Goal: Complete application form

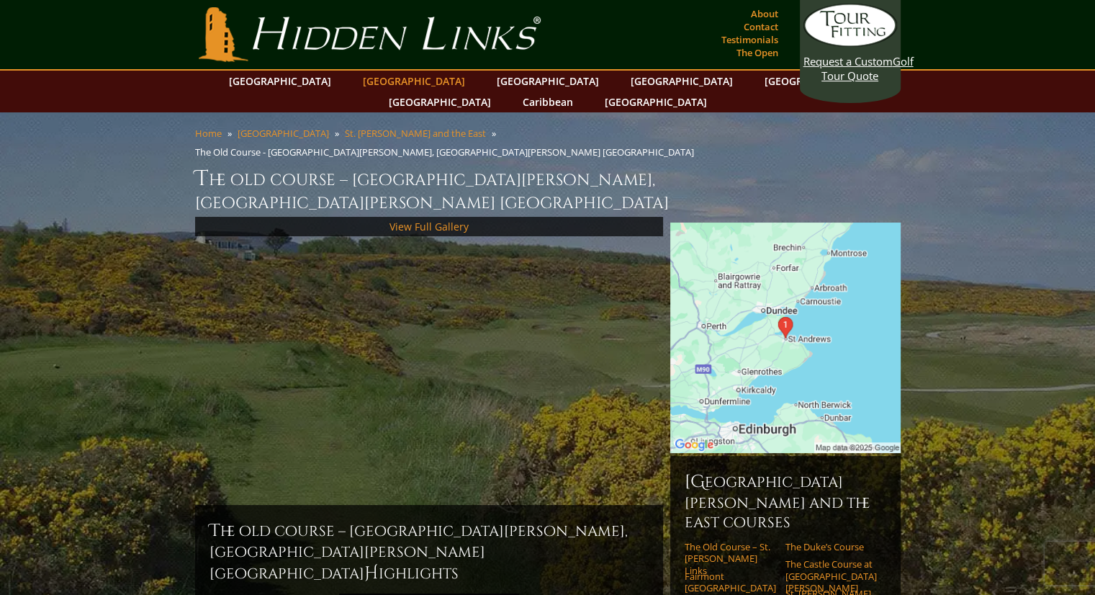
click at [388, 78] on link "[GEOGRAPHIC_DATA]" at bounding box center [414, 81] width 117 height 21
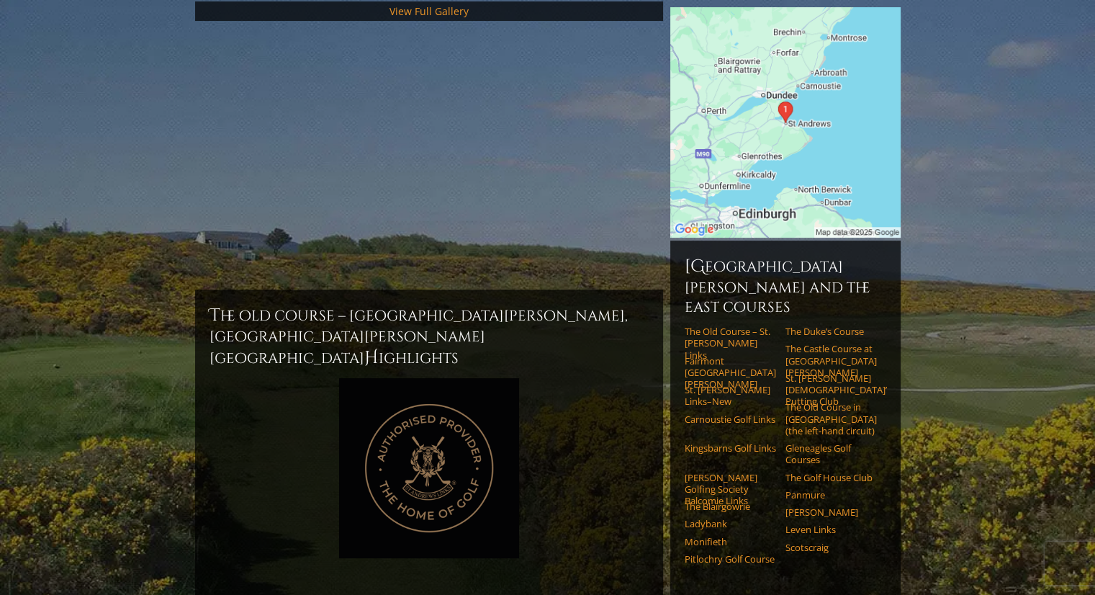
scroll to position [216, 0]
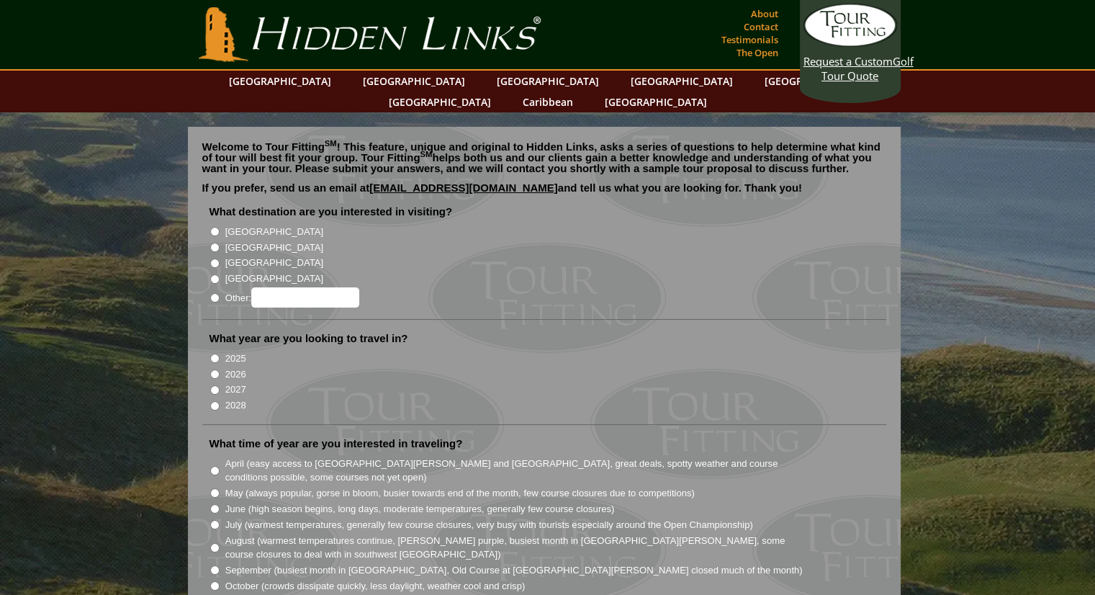
click at [214, 243] on input "[GEOGRAPHIC_DATA]" at bounding box center [214, 247] width 9 height 9
radio input "true"
click at [213, 369] on input "2026" at bounding box center [214, 373] width 9 height 9
radio input "true"
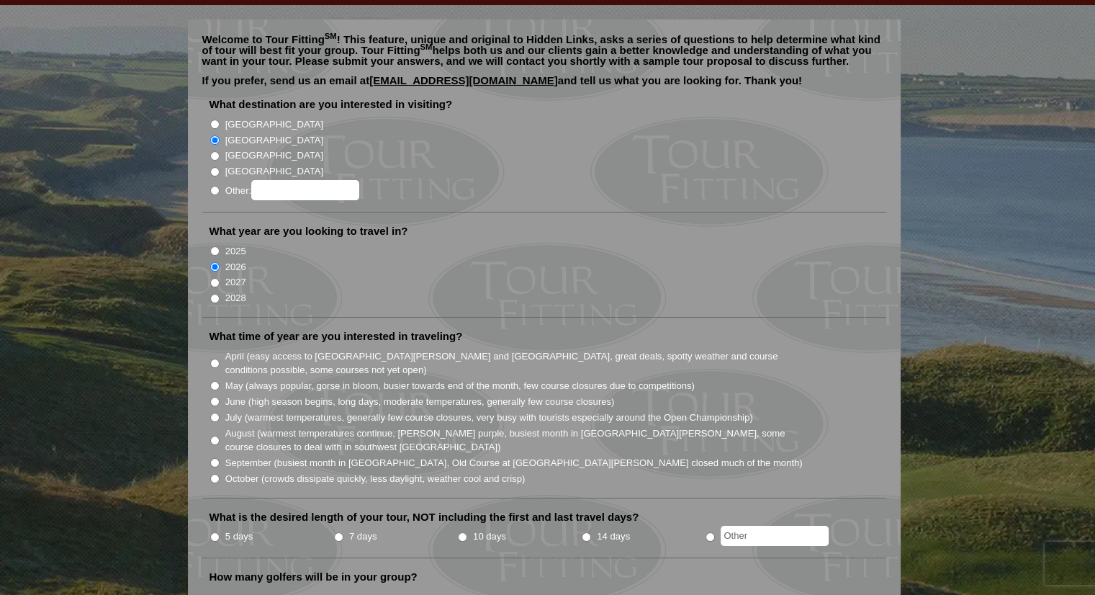
scroll to position [144, 0]
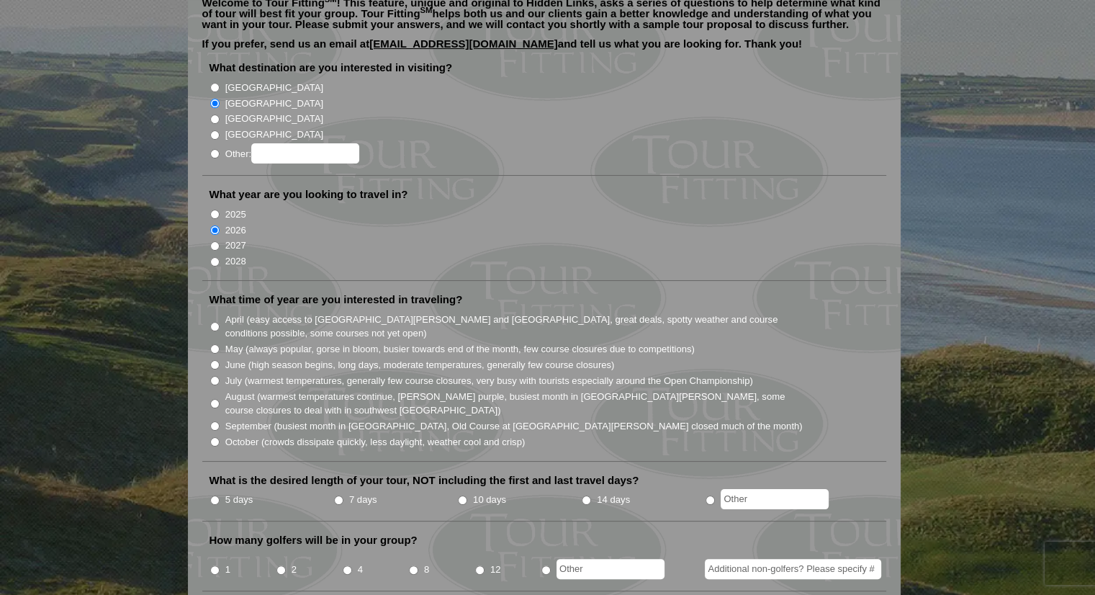
click at [216, 344] on input "May (always popular, gorse in bloom, busier towards end of the month, few cours…" at bounding box center [214, 348] width 9 height 9
radio input "true"
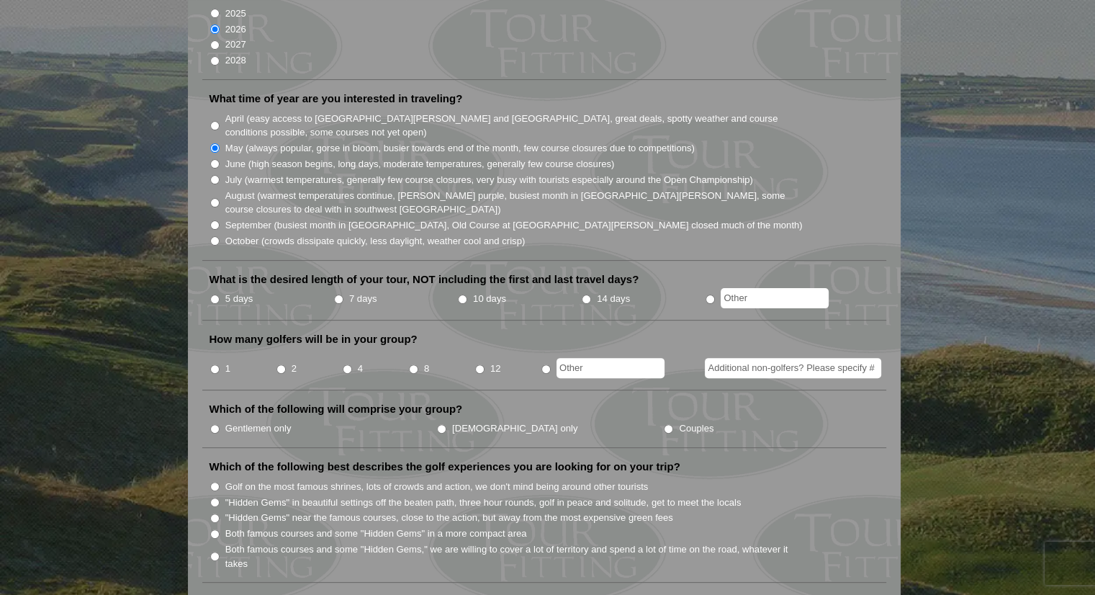
scroll to position [360, 0]
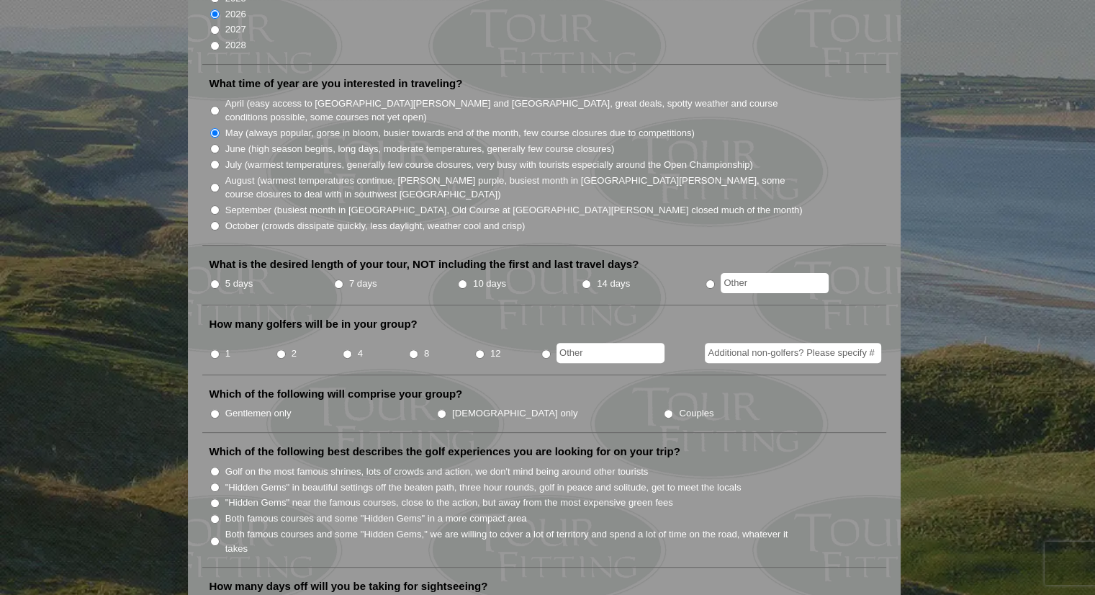
click at [338, 279] on input "7 days" at bounding box center [338, 283] width 9 height 9
radio input "true"
click at [213, 349] on input "1" at bounding box center [214, 353] width 9 height 9
radio input "true"
click at [210, 409] on input "Gentlemen only" at bounding box center [214, 413] width 9 height 9
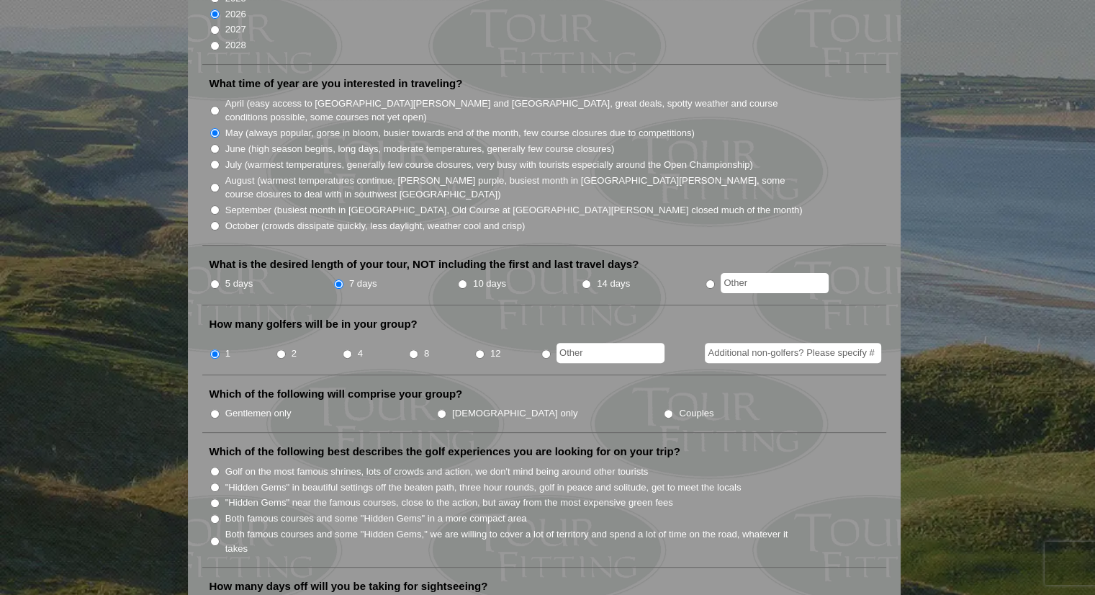
radio input "true"
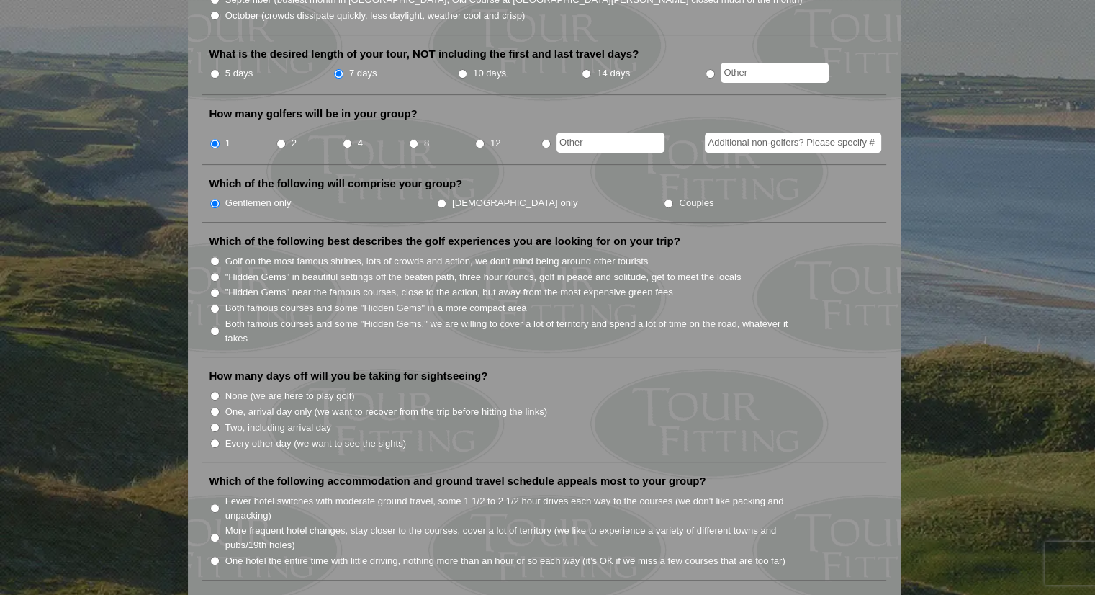
scroll to position [576, 0]
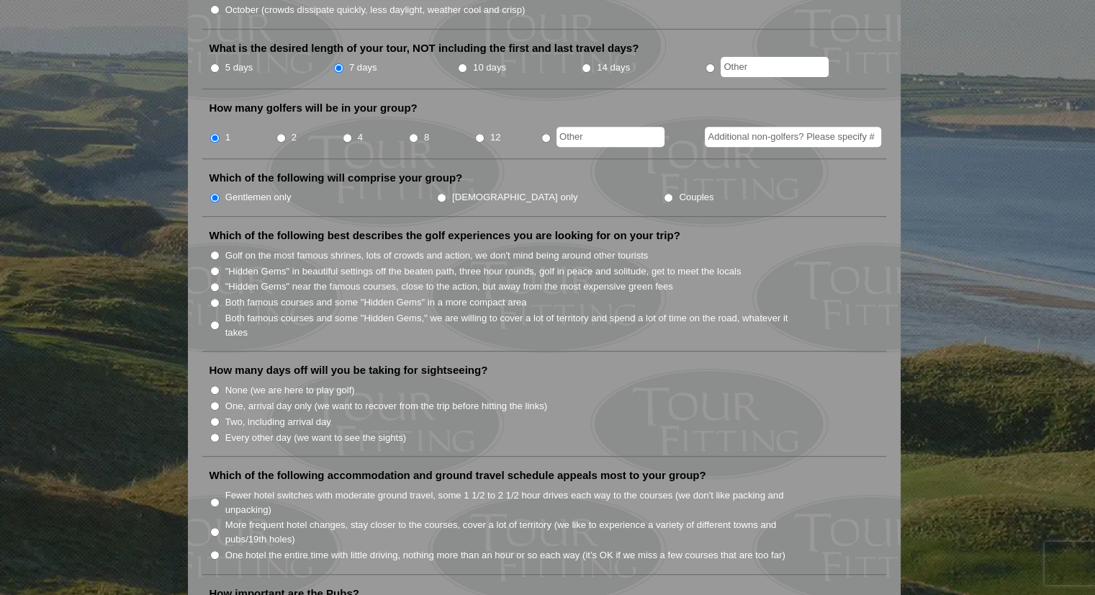
click at [219, 298] on input "Both famous courses and some "Hidden Gems" in a more compact area" at bounding box center [214, 302] width 9 height 9
radio input "true"
click at [216, 401] on input "One, arrival day only (we want to recover from the trip before hitting the link…" at bounding box center [214, 405] width 9 height 9
radio input "true"
click at [218, 433] on input "Every other day (we want to see the sights)" at bounding box center [214, 437] width 9 height 9
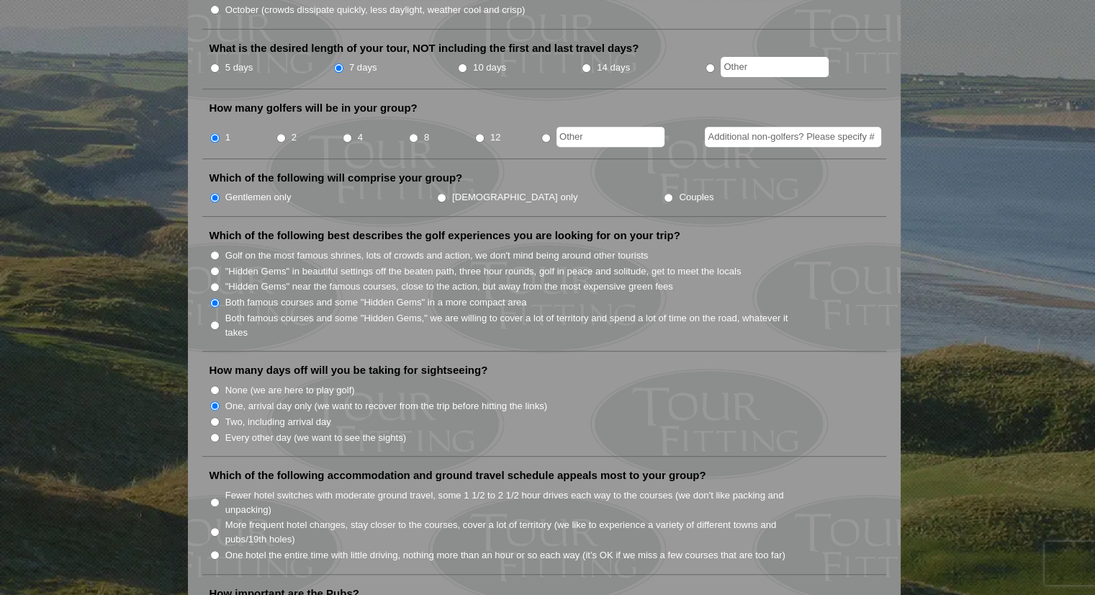
radio input "true"
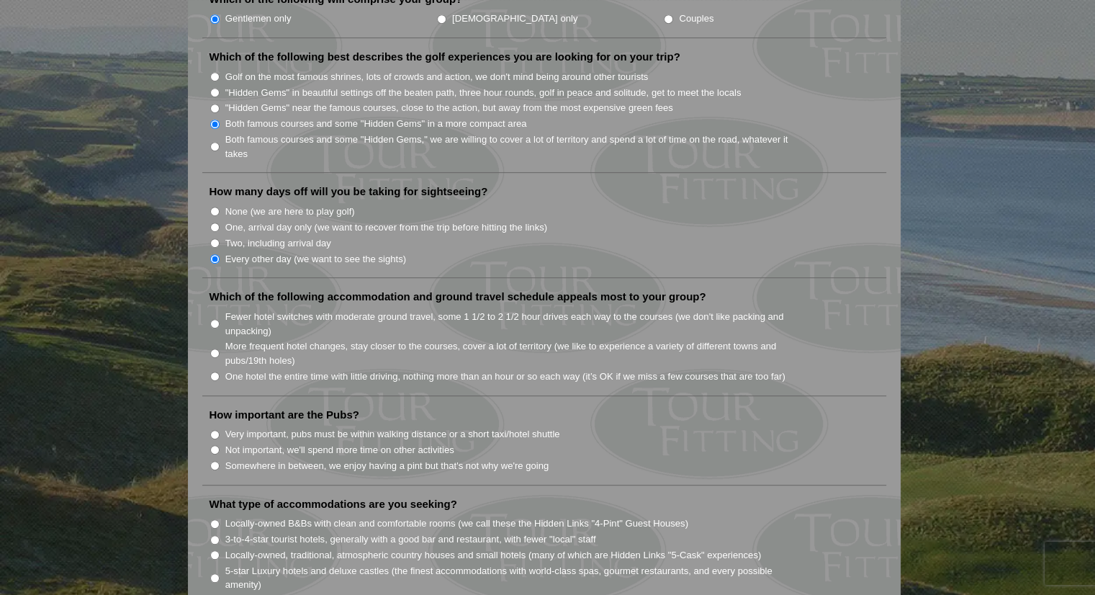
scroll to position [792, 0]
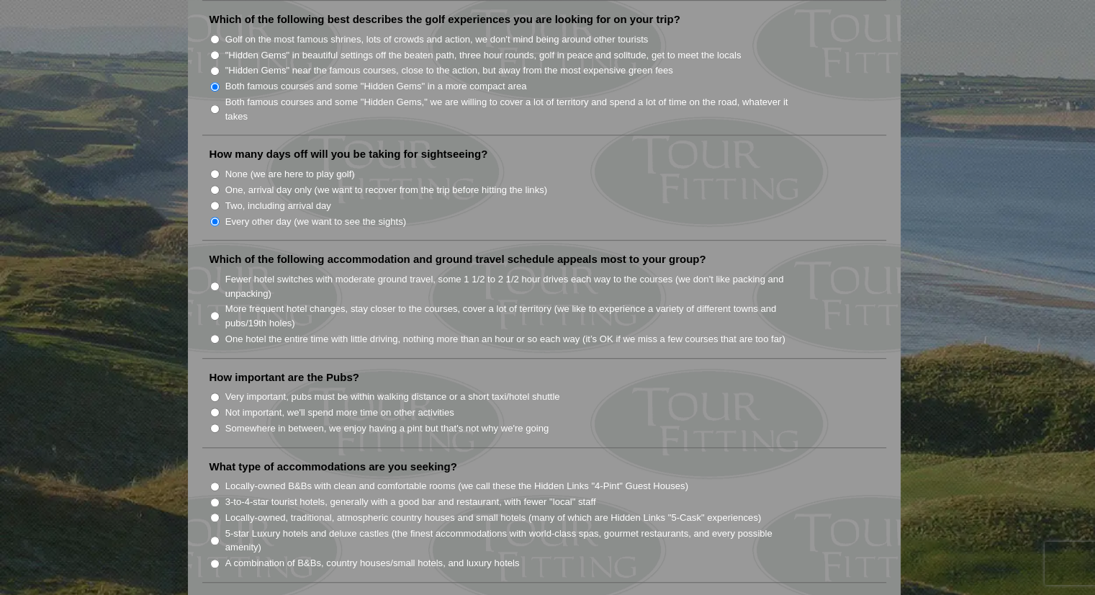
click at [215, 282] on input "Fewer hotel switches with moderate ground travel, some 1 1/2 to 2 1/2 hour driv…" at bounding box center [214, 286] width 9 height 9
radio input "true"
click at [215, 334] on input "One hotel the entire time with little driving, nothing more than an hour or so …" at bounding box center [214, 338] width 9 height 9
radio input "true"
click at [220, 420] on li "Somewhere in between, we enjoy having a pint but that's not why we're going" at bounding box center [550, 428] width 681 height 16
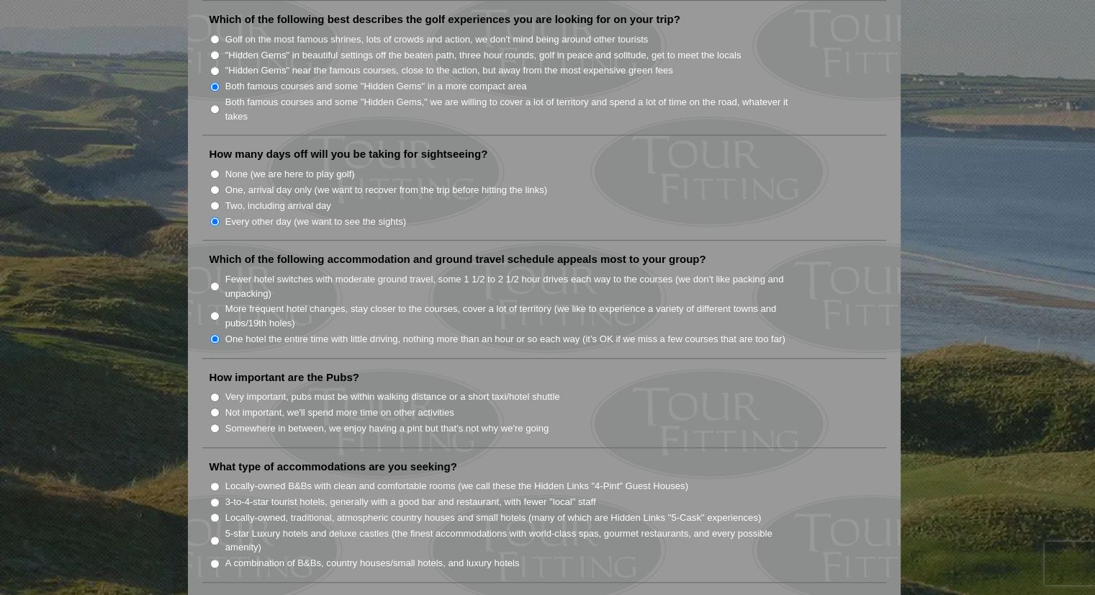
click at [211, 423] on input "Somewhere in between, we enjoy having a pint but that's not why we're going" at bounding box center [214, 427] width 9 height 9
radio input "true"
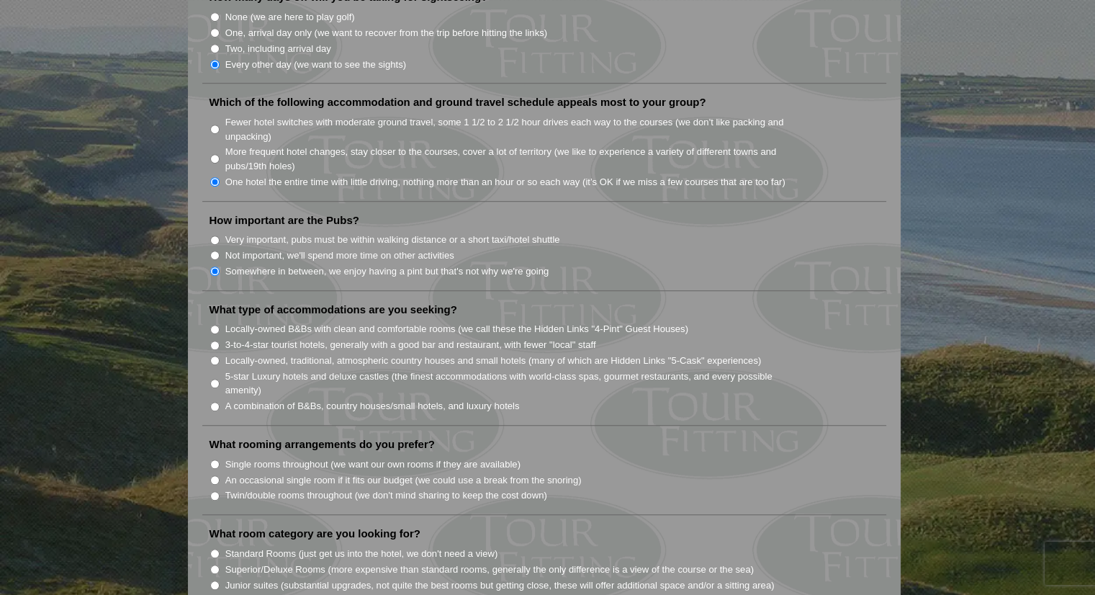
scroll to position [1008, 0]
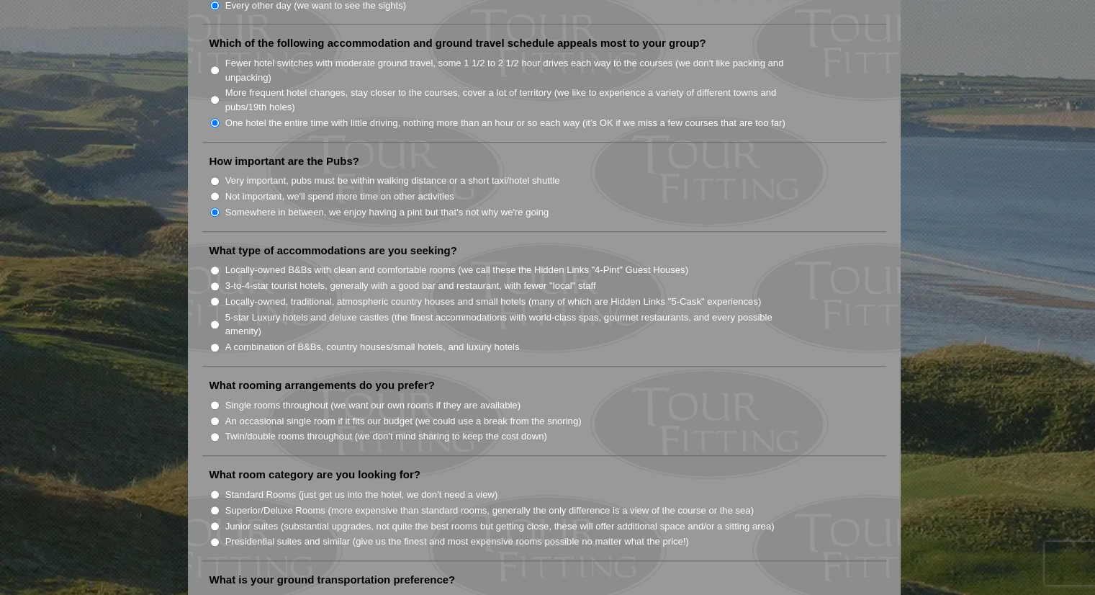
click at [216, 282] on input "3-to-4-star tourist hotels, generally with a good bar and restaurant, with fewe…" at bounding box center [214, 286] width 9 height 9
radio input "true"
click at [218, 400] on input "Single rooms throughout (we want our own rooms if they are available)" at bounding box center [214, 404] width 9 height 9
radio input "true"
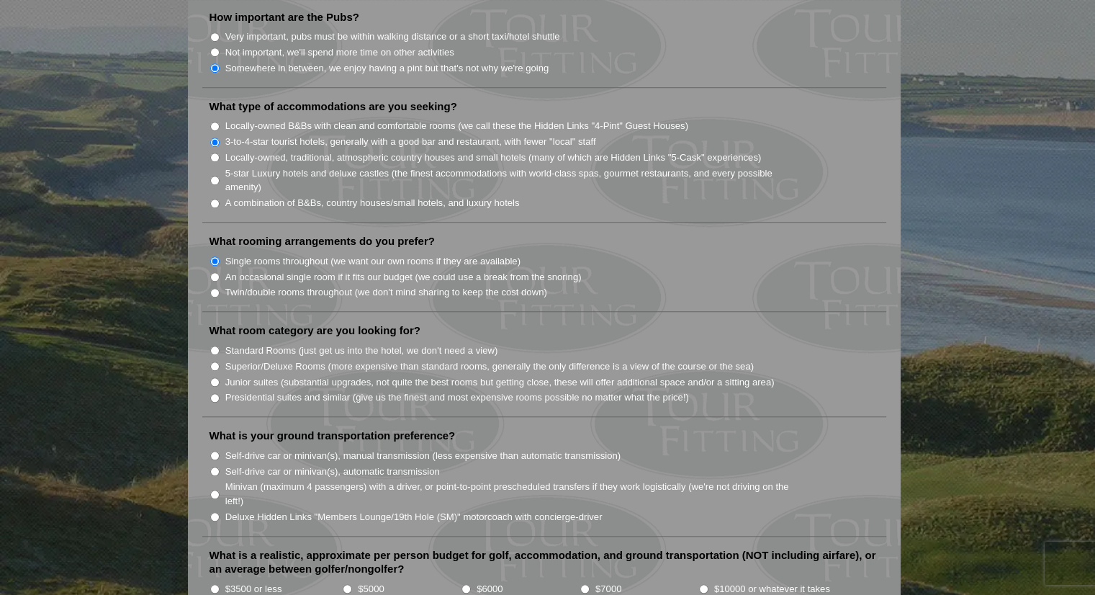
click at [215, 346] on input "Standard Rooms (just get us into the hotel, we don't need a view)" at bounding box center [214, 350] width 9 height 9
radio input "true"
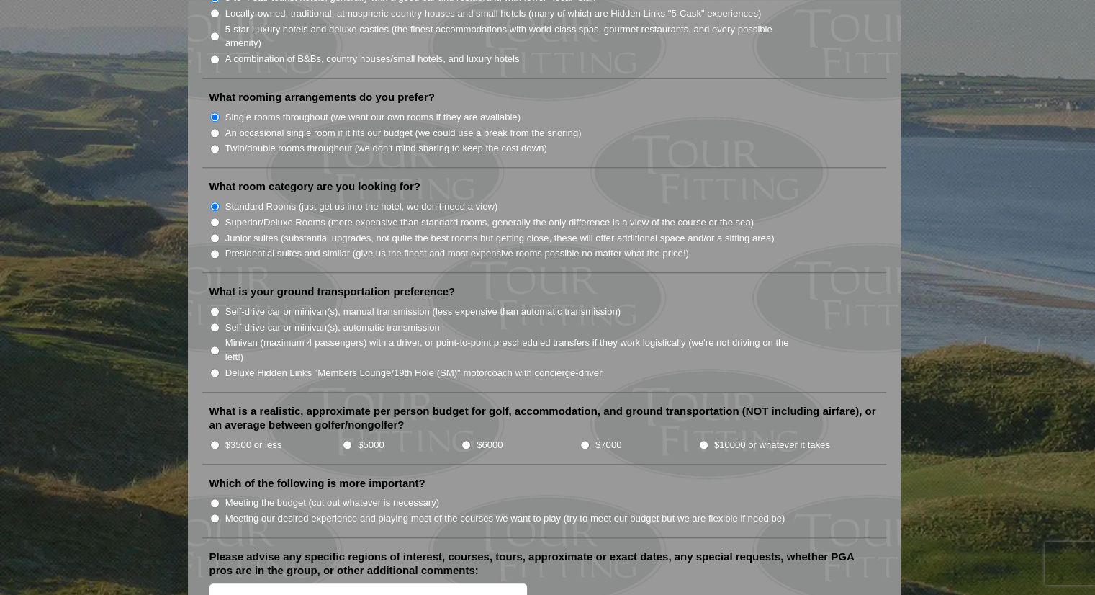
click at [211, 368] on input "Deluxe Hidden Links "Members Lounge/19th Hole (SM)" motorcoach with concierge-d…" at bounding box center [214, 372] width 9 height 9
radio input "true"
click at [464, 440] on input "$6000" at bounding box center [466, 444] width 9 height 9
radio input "true"
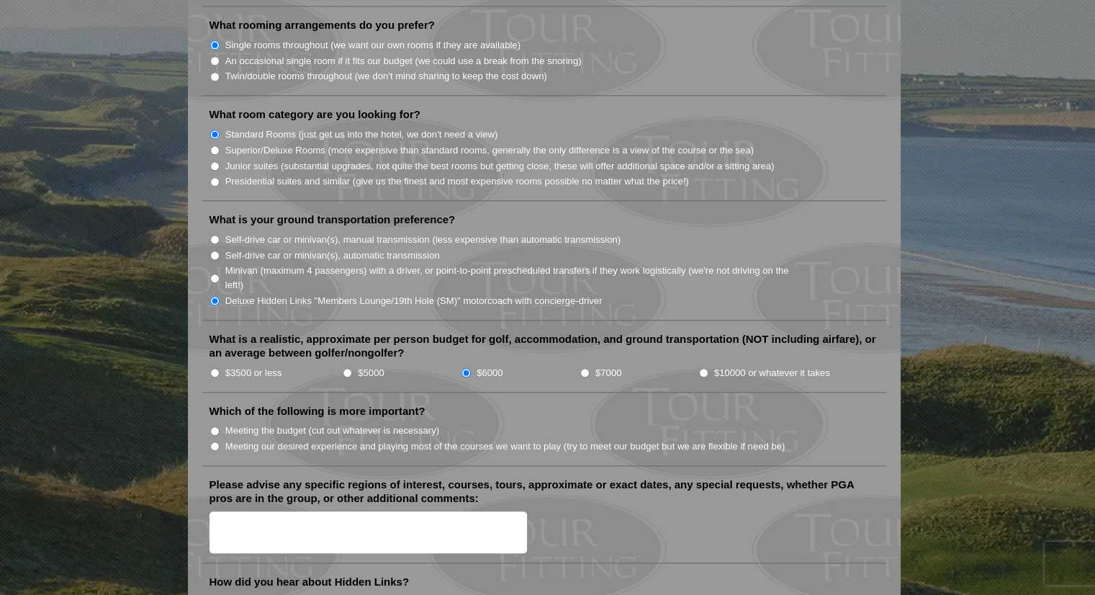
scroll to position [1440, 0]
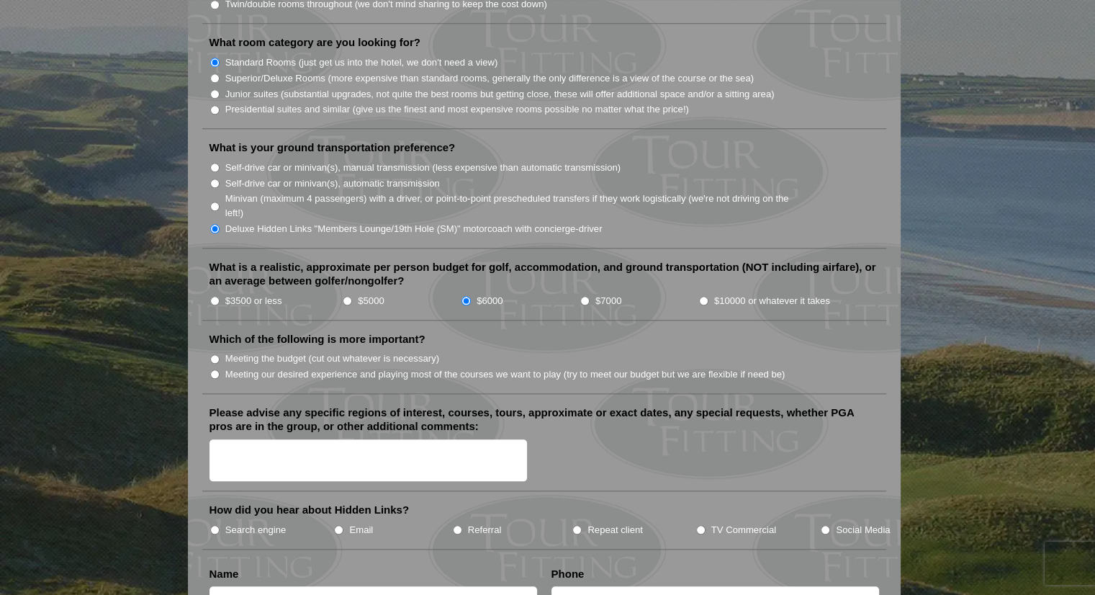
click at [217, 369] on input "Meeting our desired experience and playing most of the courses we want to play …" at bounding box center [214, 373] width 9 height 9
radio input "true"
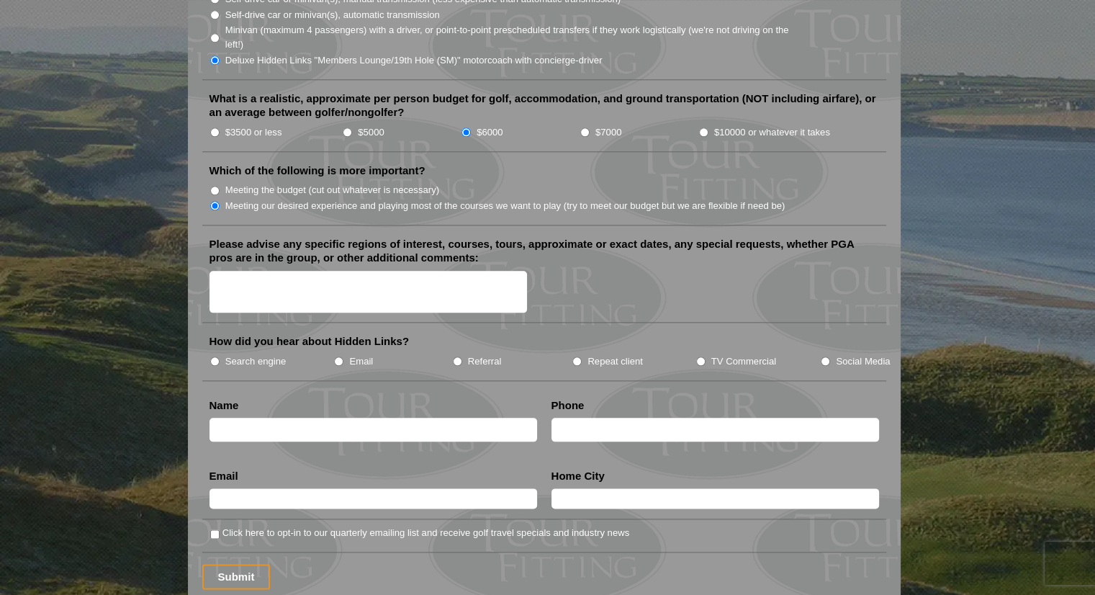
scroll to position [1657, 0]
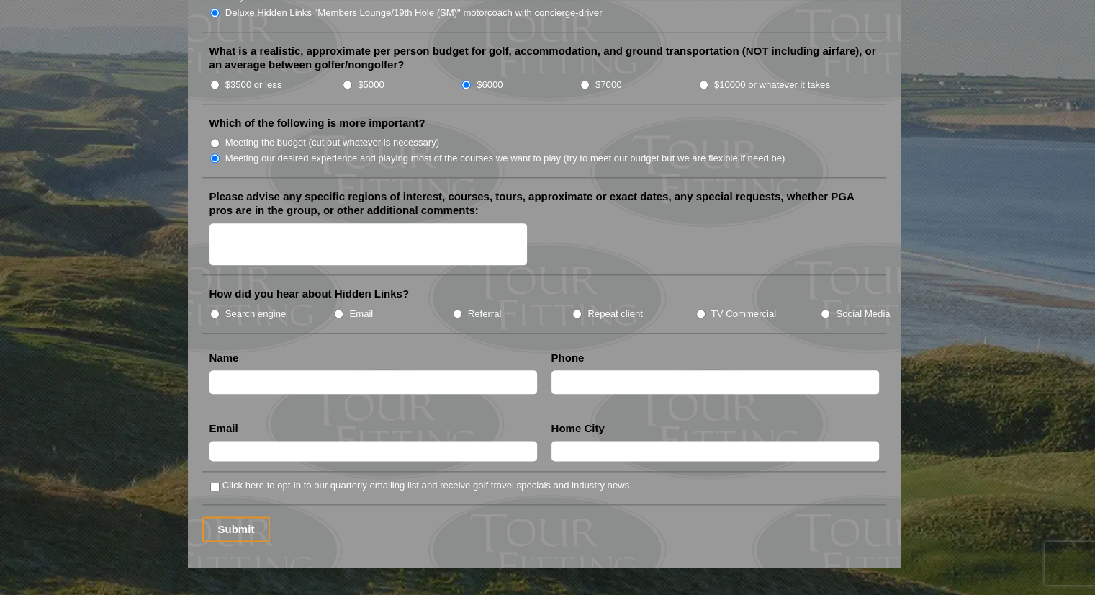
click at [702, 305] on li "TV Commercial" at bounding box center [758, 313] width 125 height 16
click at [699, 309] on input "TV Commercial" at bounding box center [700, 313] width 9 height 9
radio input "true"
click at [827, 309] on input "Social Media" at bounding box center [825, 313] width 9 height 9
radio input "true"
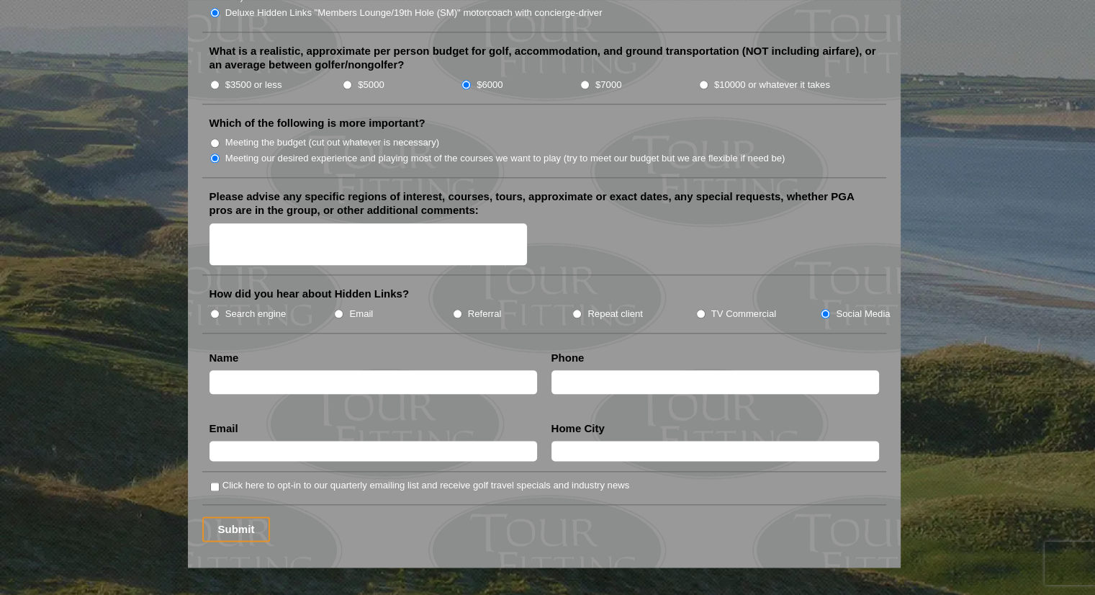
click at [702, 309] on input "TV Commercial" at bounding box center [700, 313] width 9 height 9
radio input "true"
